Goal: Task Accomplishment & Management: Manage account settings

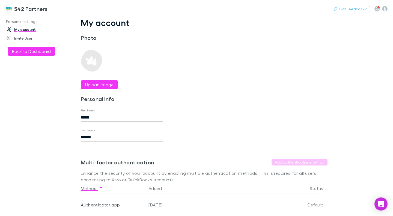
click at [37, 54] on button "Back to Dashboard" at bounding box center [32, 51] width 48 height 9
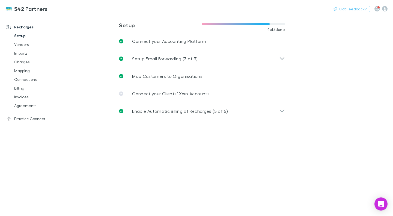
click at [28, 107] on link "Agreements" at bounding box center [40, 105] width 62 height 9
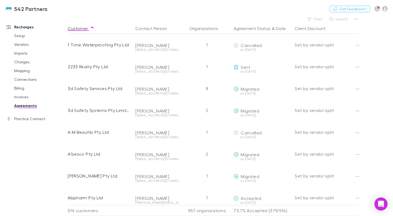
click at [317, 18] on button "Filter" at bounding box center [315, 19] width 21 height 7
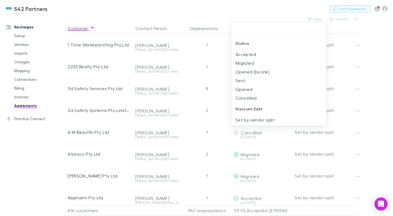
scroll to position [1, 0]
click at [246, 81] on li "Sent" at bounding box center [278, 80] width 95 height 9
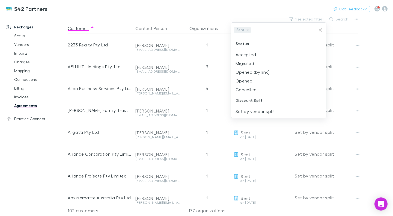
scroll to position [0, 0]
click at [218, 8] on div at bounding box center [196, 108] width 393 height 216
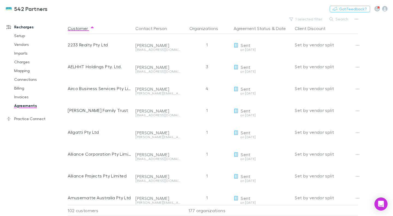
click at [287, 16] on button "1 selected filter" at bounding box center [306, 19] width 39 height 7
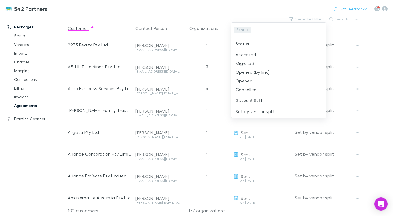
click at [239, 15] on div at bounding box center [196, 108] width 393 height 216
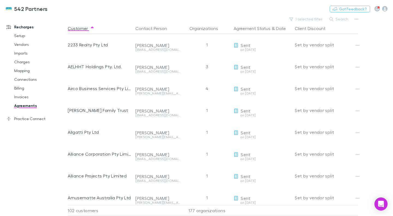
click at [248, 27] on button "Agreement Status" at bounding box center [252, 28] width 37 height 11
click at [283, 28] on button "Date" at bounding box center [281, 28] width 10 height 11
click at [77, 29] on button "Customer" at bounding box center [81, 28] width 27 height 11
click at [355, 44] on button "button" at bounding box center [358, 46] width 8 height 8
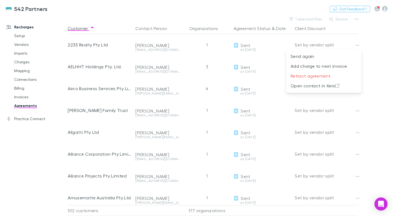
click at [251, 8] on div at bounding box center [196, 108] width 393 height 216
click at [0, 0] on button "Copy link" at bounding box center [0, 0] width 0 height 0
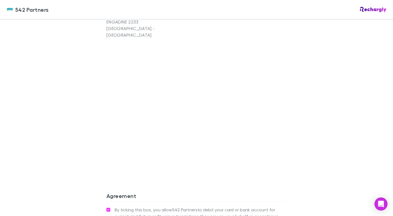
scroll to position [479, 0]
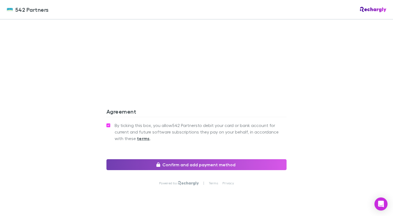
click at [208, 159] on button "Confirm and add payment method" at bounding box center [196, 164] width 180 height 11
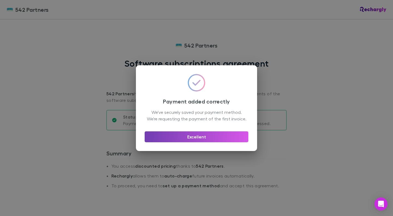
click at [206, 141] on button "Excellent" at bounding box center [197, 136] width 104 height 11
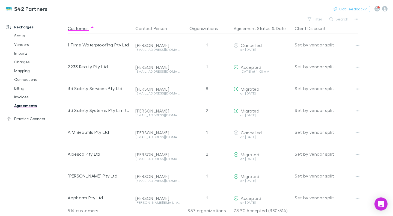
click at [317, 20] on button "Filter" at bounding box center [315, 19] width 21 height 7
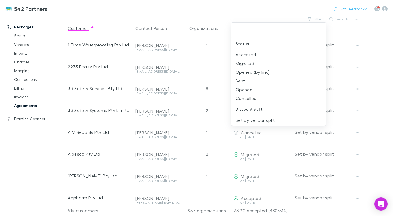
click at [258, 79] on li "Sent" at bounding box center [278, 80] width 95 height 9
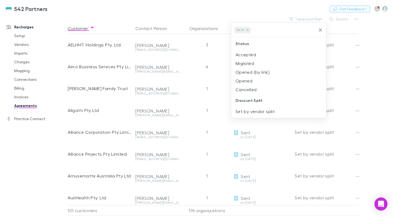
click at [238, 6] on div at bounding box center [196, 108] width 393 height 216
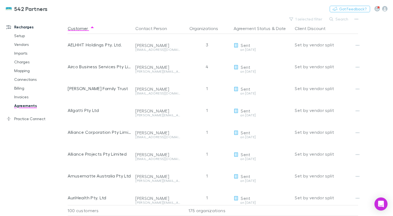
click at [0, 0] on button "Copy link" at bounding box center [0, 0] width 0 height 0
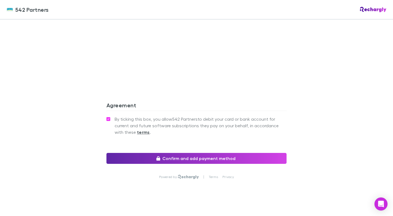
scroll to position [501, 0]
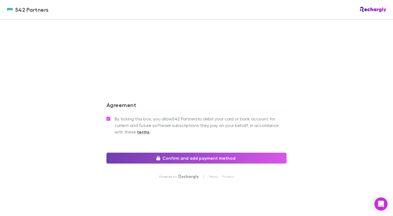
click at [187, 154] on button "Confirm and add payment method" at bounding box center [196, 158] width 180 height 11
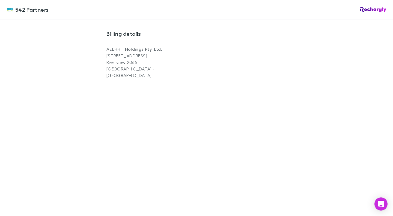
scroll to position [369, 0]
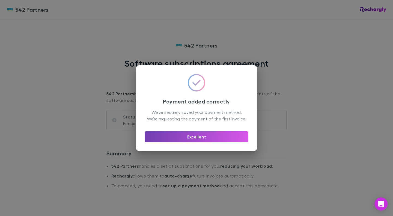
click at [197, 138] on button "Excellent" at bounding box center [197, 136] width 104 height 11
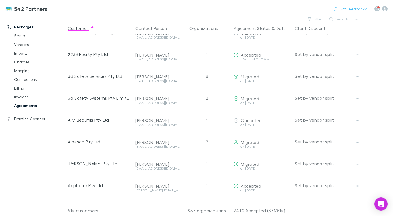
scroll to position [0, 5]
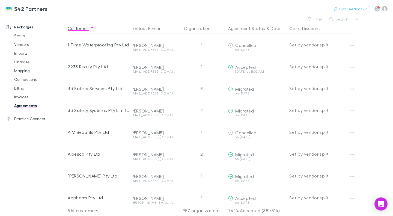
click at [322, 17] on button "Filter" at bounding box center [315, 19] width 21 height 7
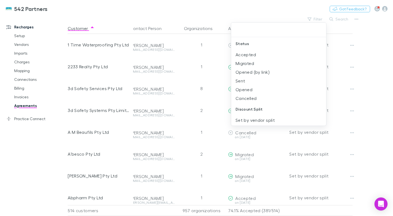
click at [244, 81] on li "Sent" at bounding box center [278, 80] width 95 height 9
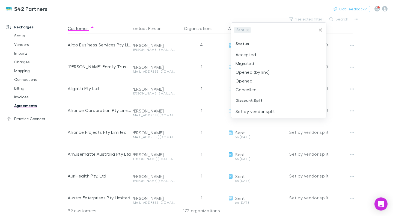
click at [387, 54] on div at bounding box center [196, 108] width 393 height 216
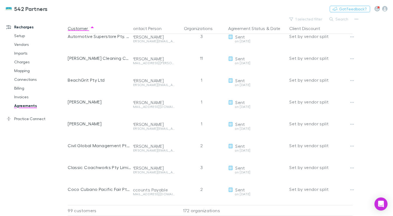
scroll to position [183, 5]
click at [0, 0] on button "Copy link" at bounding box center [0, 0] width 0 height 0
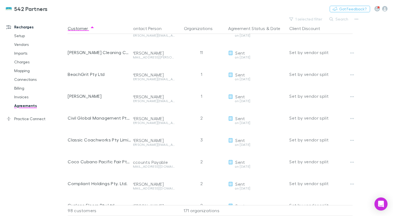
scroll to position [173, 5]
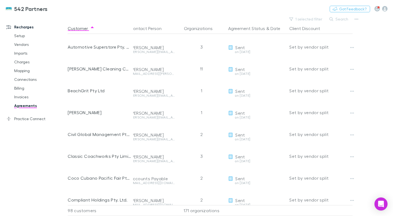
click at [353, 47] on icon "button" at bounding box center [352, 47] width 4 height 4
click at [375, 47] on div at bounding box center [196, 108] width 393 height 216
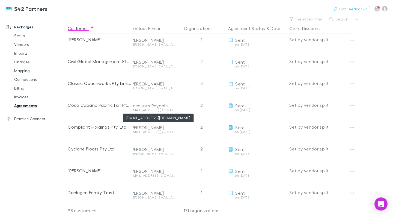
scroll to position [246, 5]
click at [0, 0] on button "Copy link" at bounding box center [0, 0] width 0 height 0
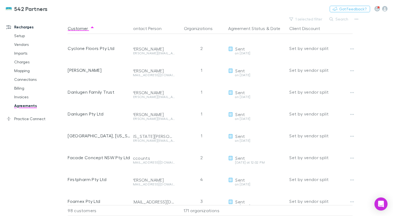
scroll to position [254, 5]
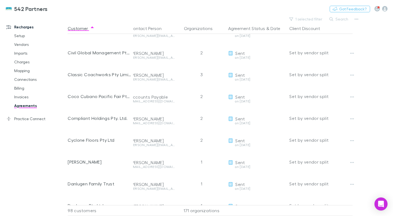
click at [354, 118] on icon "button" at bounding box center [352, 119] width 4 height 4
click at [365, 118] on div at bounding box center [196, 108] width 393 height 216
click at [22, 70] on link "Mapping" at bounding box center [40, 70] width 62 height 9
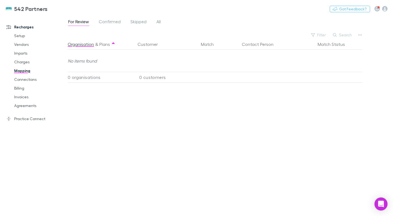
click at [146, 45] on button "Customer" at bounding box center [151, 44] width 27 height 11
click at [144, 44] on button "Customer" at bounding box center [151, 44] width 27 height 11
click at [144, 45] on button "Customer" at bounding box center [151, 44] width 27 height 11
click at [157, 22] on span "All" at bounding box center [158, 22] width 4 height 7
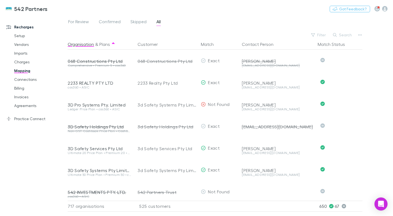
click at [345, 36] on button "Search" at bounding box center [342, 35] width 25 height 7
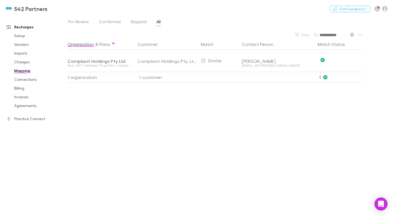
type input "**********"
click at [25, 106] on link "Agreements" at bounding box center [40, 105] width 62 height 9
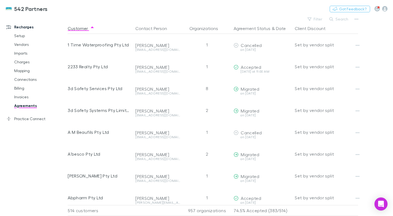
click at [316, 18] on button "Filter" at bounding box center [315, 19] width 21 height 7
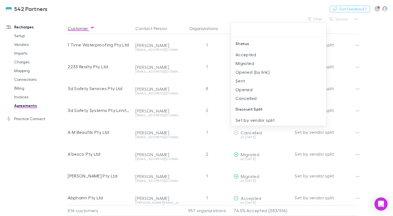
click at [242, 80] on li "Sent" at bounding box center [278, 80] width 95 height 9
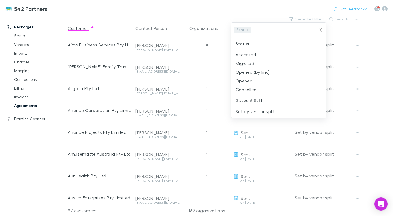
click at [384, 122] on div at bounding box center [196, 108] width 393 height 216
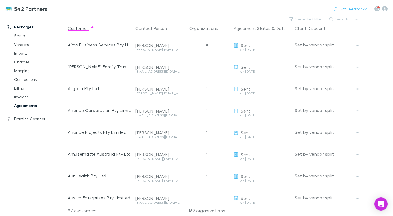
click at [377, 10] on icon "button" at bounding box center [377, 9] width 3 height 4
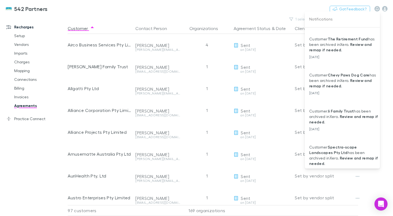
click at [385, 30] on div at bounding box center [196, 108] width 393 height 216
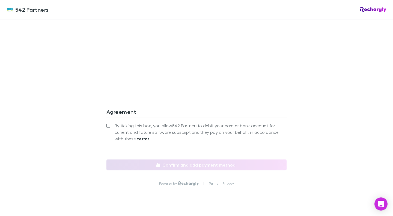
scroll to position [501, 0]
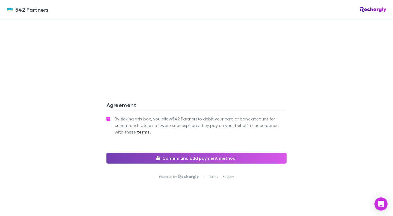
click at [191, 154] on button "Confirm and add payment method" at bounding box center [196, 158] width 180 height 11
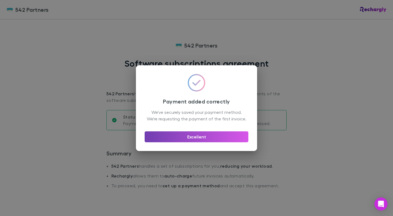
click at [206, 141] on button "Excellent" at bounding box center [197, 136] width 104 height 11
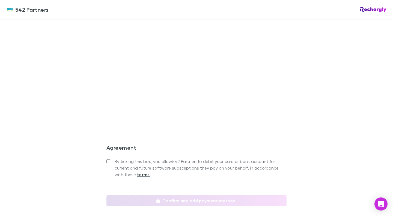
scroll to position [501, 0]
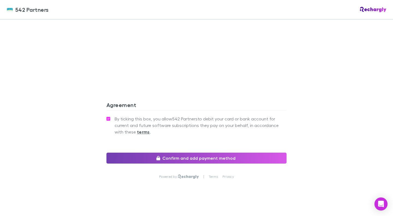
click at [185, 153] on button "Confirm and add payment method" at bounding box center [196, 158] width 180 height 11
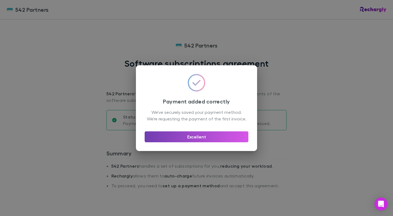
click at [200, 140] on button "Excellent" at bounding box center [197, 136] width 104 height 11
